Goal: Check status: Check status

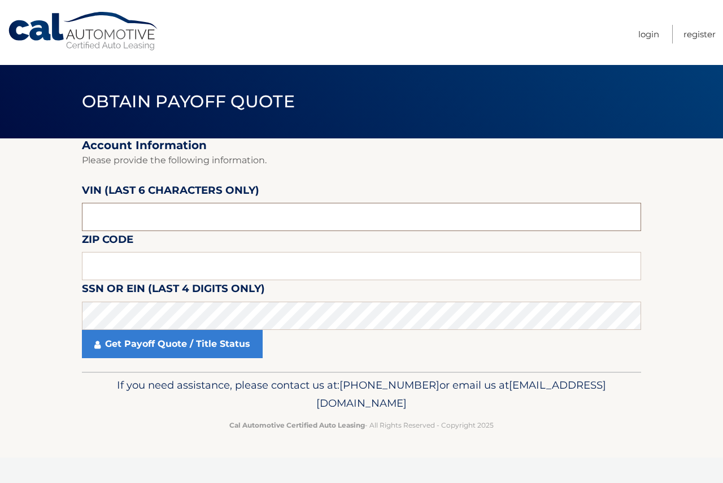
click at [143, 215] on input "text" at bounding box center [361, 217] width 559 height 28
paste input "171049"
type input "171049"
click at [134, 265] on input "text" at bounding box center [361, 266] width 559 height 28
type input "19010"
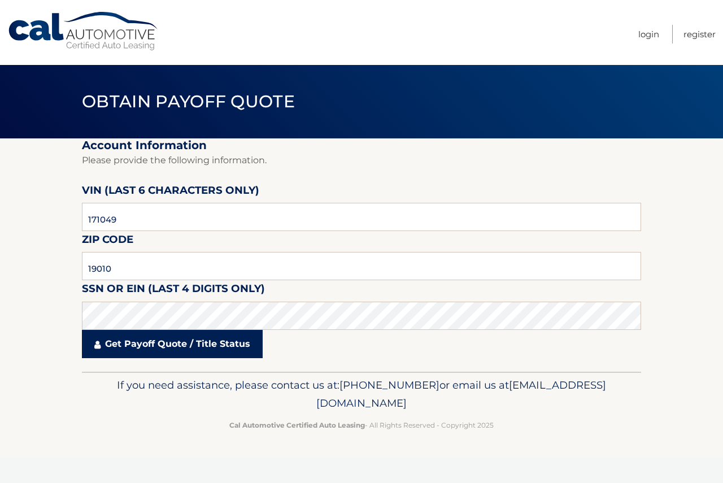
click at [215, 347] on link "Get Payoff Quote / Title Status" at bounding box center [172, 344] width 181 height 28
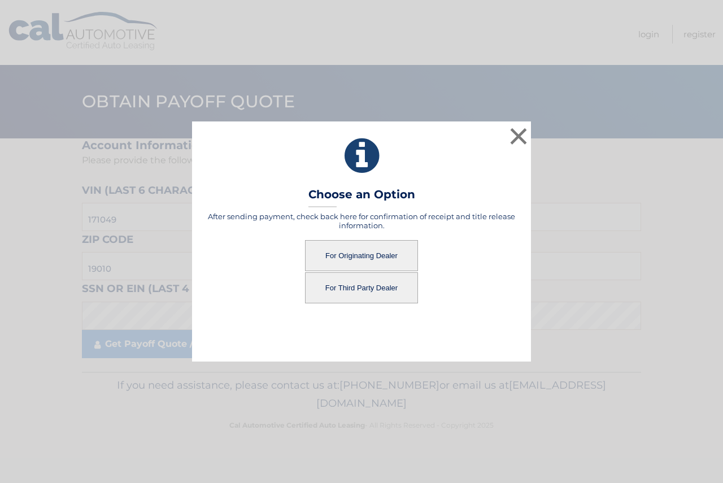
click at [367, 285] on button "For Third Party Dealer" at bounding box center [361, 287] width 113 height 31
click at [343, 291] on button "For Third Party Dealer" at bounding box center [361, 287] width 113 height 31
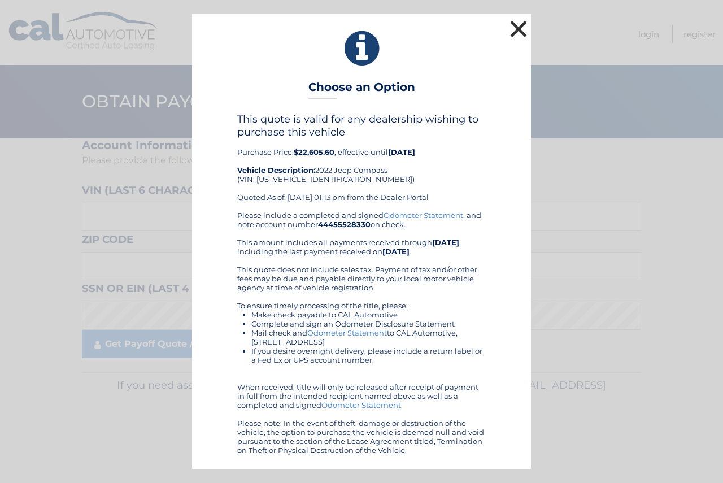
click at [521, 26] on button "×" at bounding box center [518, 29] width 23 height 23
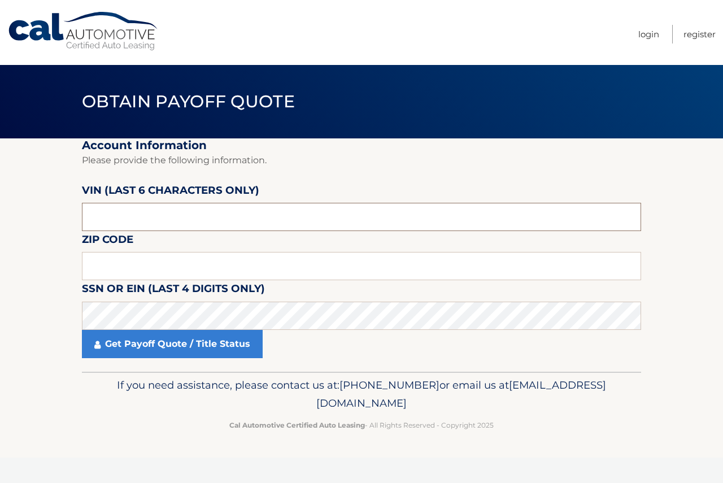
click at [376, 222] on input "text" at bounding box center [361, 217] width 559 height 28
paste input "171049"
type input "171049"
click at [208, 265] on input "text" at bounding box center [361, 266] width 559 height 28
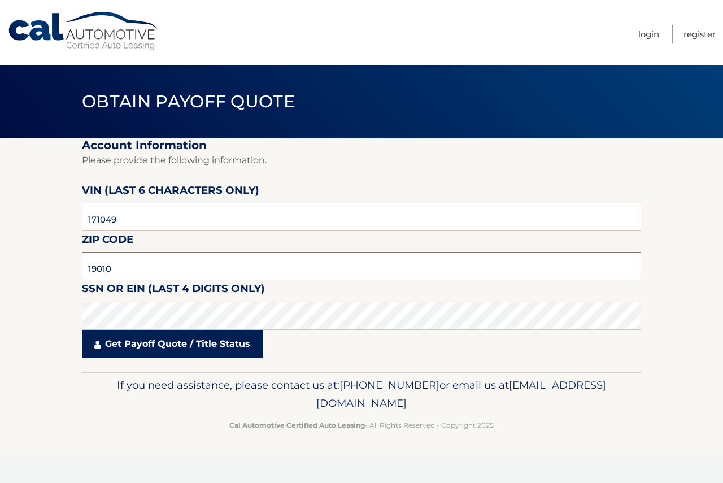
type input "19010"
click at [207, 342] on link "Get Payoff Quote / Title Status" at bounding box center [172, 344] width 181 height 28
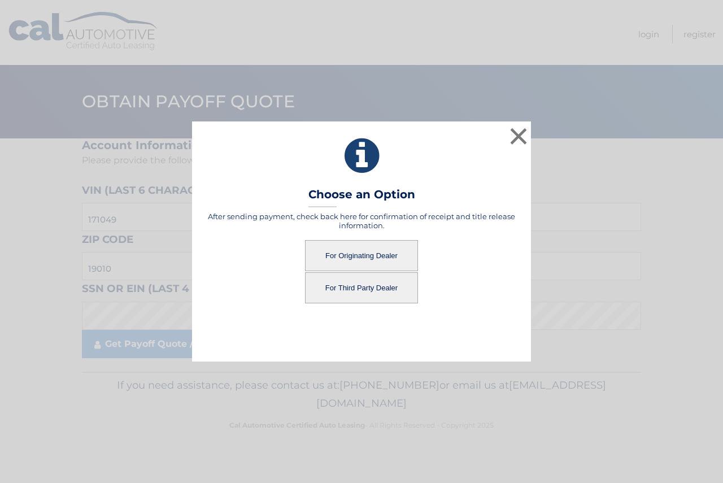
click at [373, 261] on button "For Originating Dealer" at bounding box center [361, 255] width 113 height 31
click at [360, 246] on button "For Originating Dealer" at bounding box center [361, 255] width 113 height 31
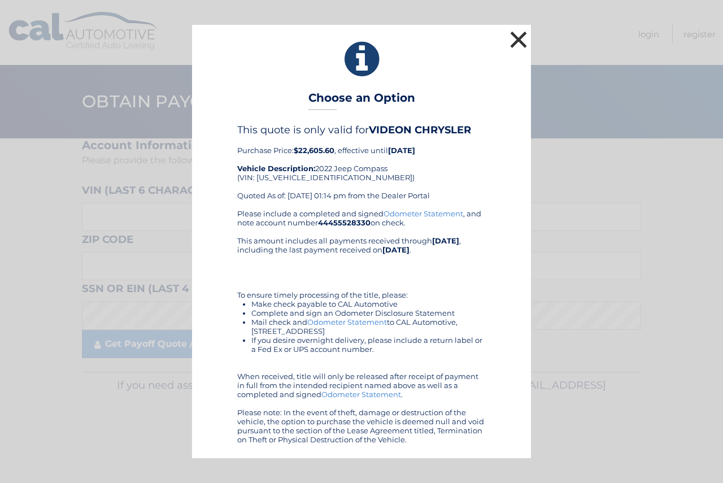
click at [523, 36] on button "×" at bounding box center [518, 39] width 23 height 23
